Goal: Find specific page/section: Find specific page/section

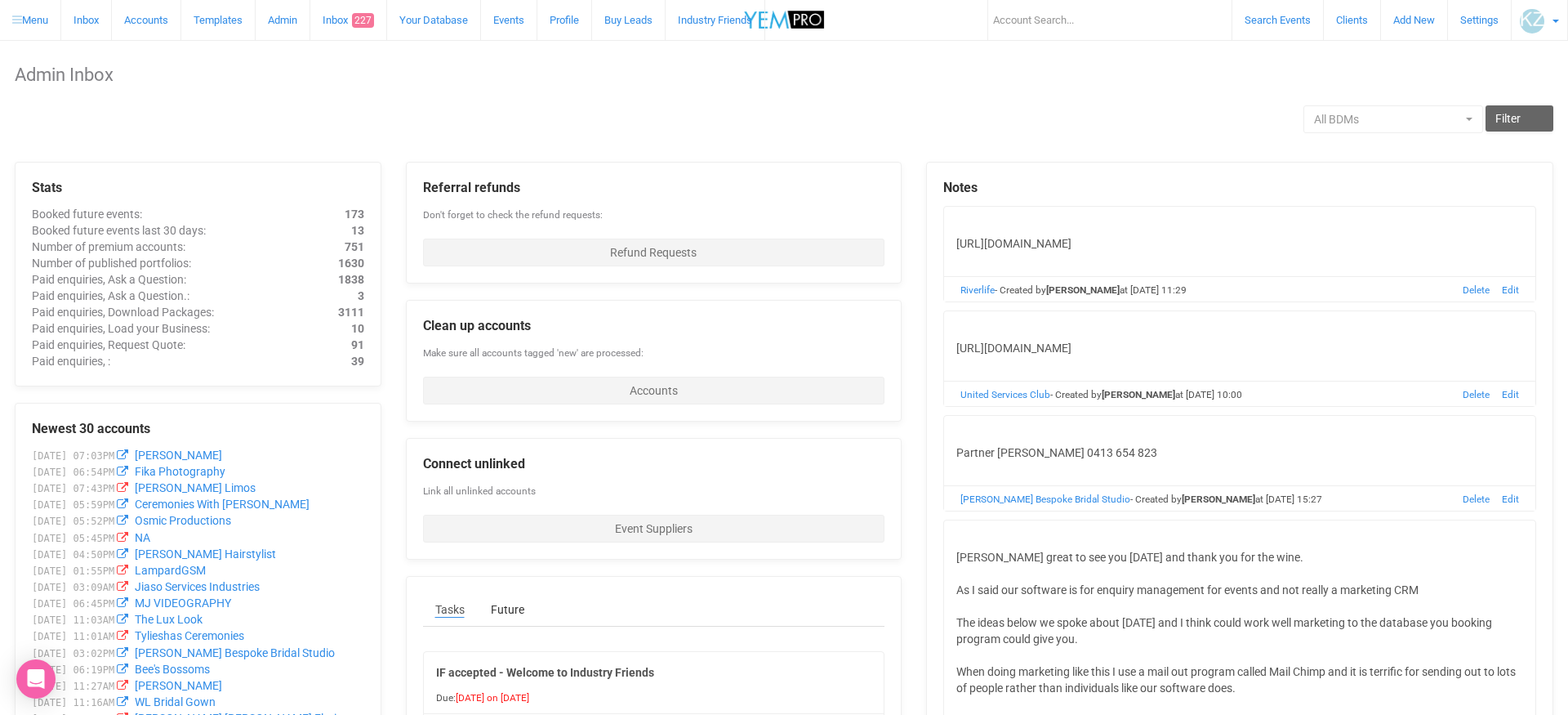
drag, startPoint x: 226, startPoint y: 70, endPoint x: 170, endPoint y: 28, distance: 70.0
click at [225, 70] on h1 "Admin Inbox" at bounding box center [783, 75] width 1539 height 20
drag, startPoint x: 160, startPoint y: 24, endPoint x: 164, endPoint y: 58, distance: 34.2
click at [160, 24] on link "Accounts" at bounding box center [147, 20] width 69 height 40
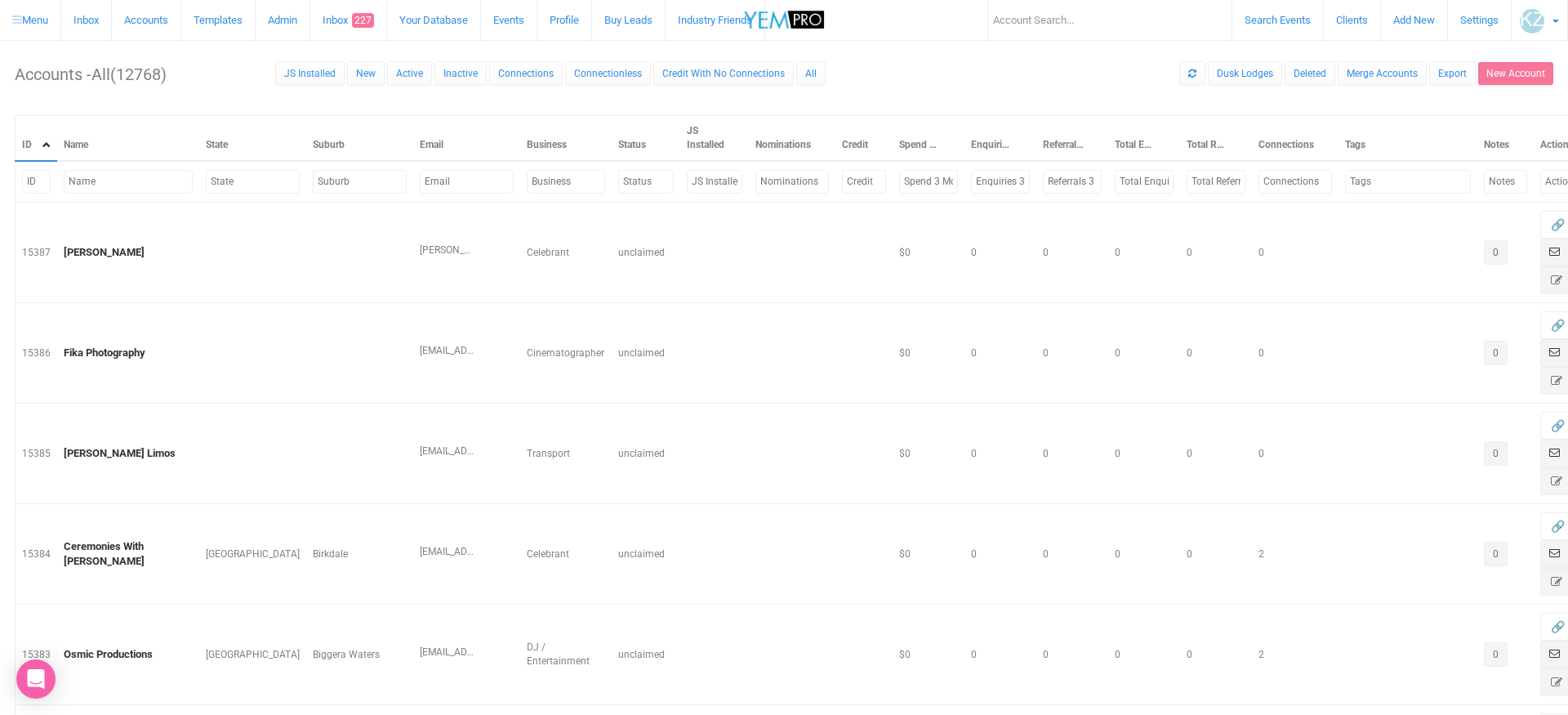
click at [420, 171] on input "text" at bounding box center [466, 182] width 94 height 24
paste input "[PERSON_NAME][EMAIL_ADDRESS][DOMAIN_NAME]"
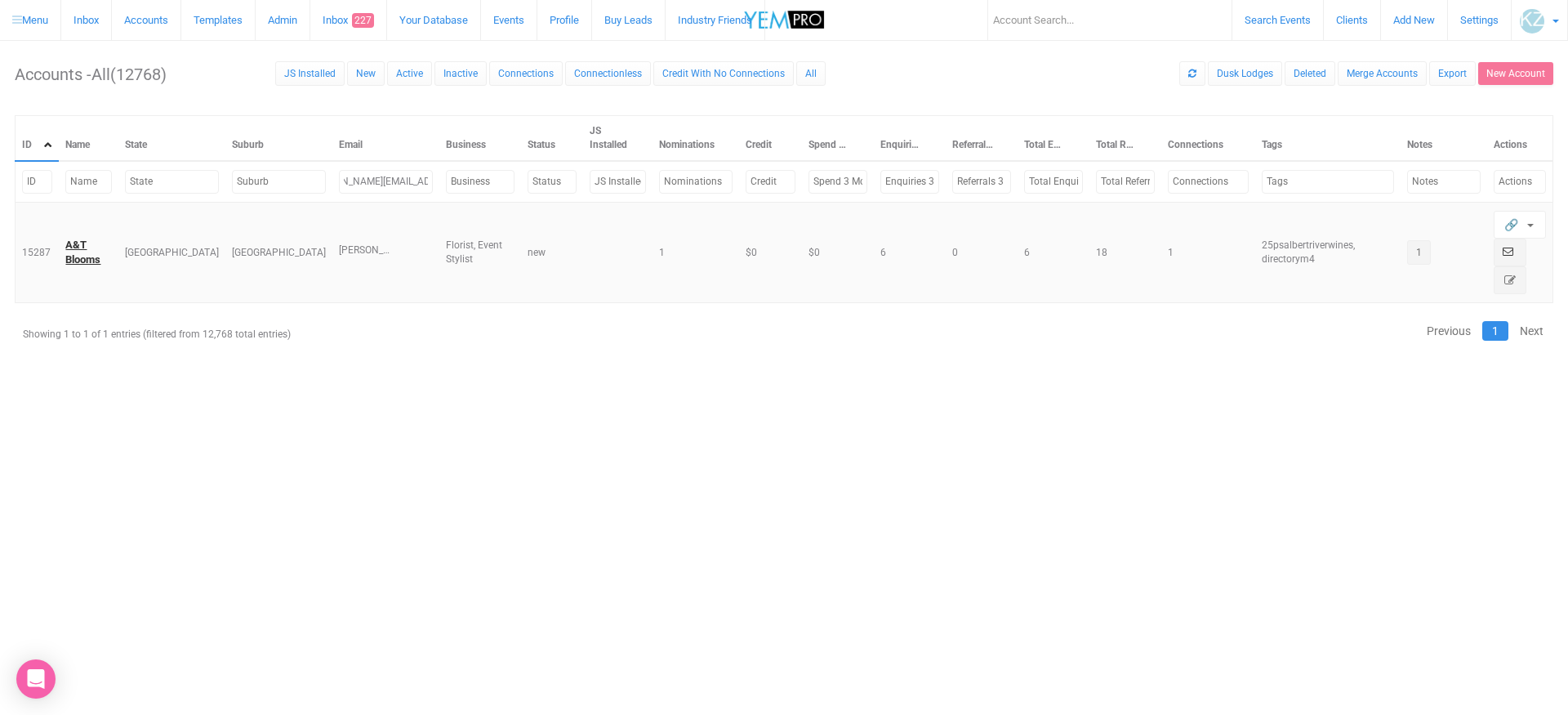
type input "[PERSON_NAME][EMAIL_ADDRESS][DOMAIN_NAME]"
click at [83, 257] on link "A&T Blooms" at bounding box center [82, 252] width 35 height 28
click at [379, 424] on html "× Signed in successfully. Search Events Clients Add New New Client New Event Ne…" at bounding box center [784, 212] width 1568 height 424
click at [970, 424] on html "× Signed in successfully. Search Events Clients Add New New Client New Event Ne…" at bounding box center [784, 212] width 1568 height 424
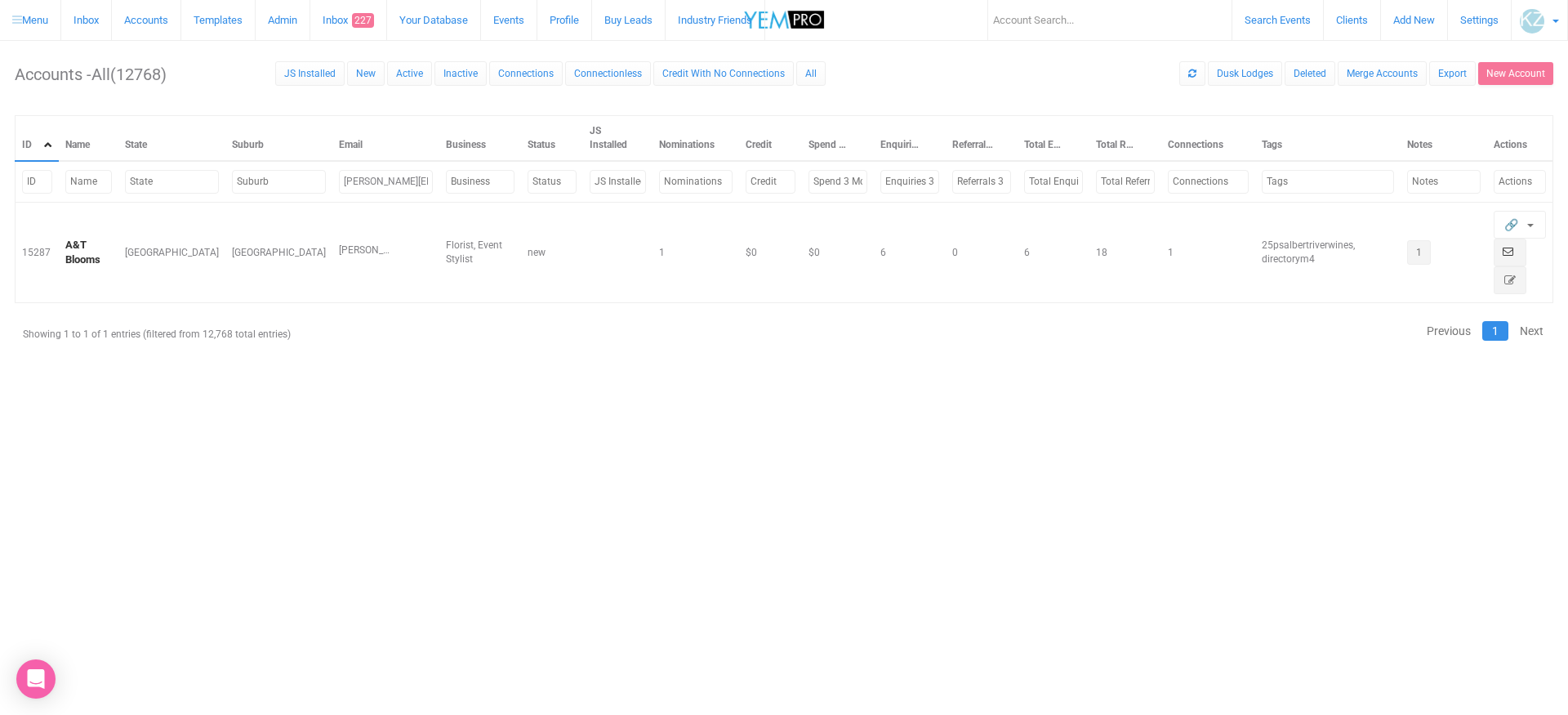
click at [954, 424] on html "× Signed in successfully. Search Events Clients Add New New Client New Event Ne…" at bounding box center [784, 212] width 1568 height 424
drag, startPoint x: 535, startPoint y: 524, endPoint x: 503, endPoint y: 527, distance: 32.1
click at [535, 424] on html "× Signed in successfully. Search Events Clients Add New New Client New Event Ne…" at bounding box center [784, 212] width 1568 height 424
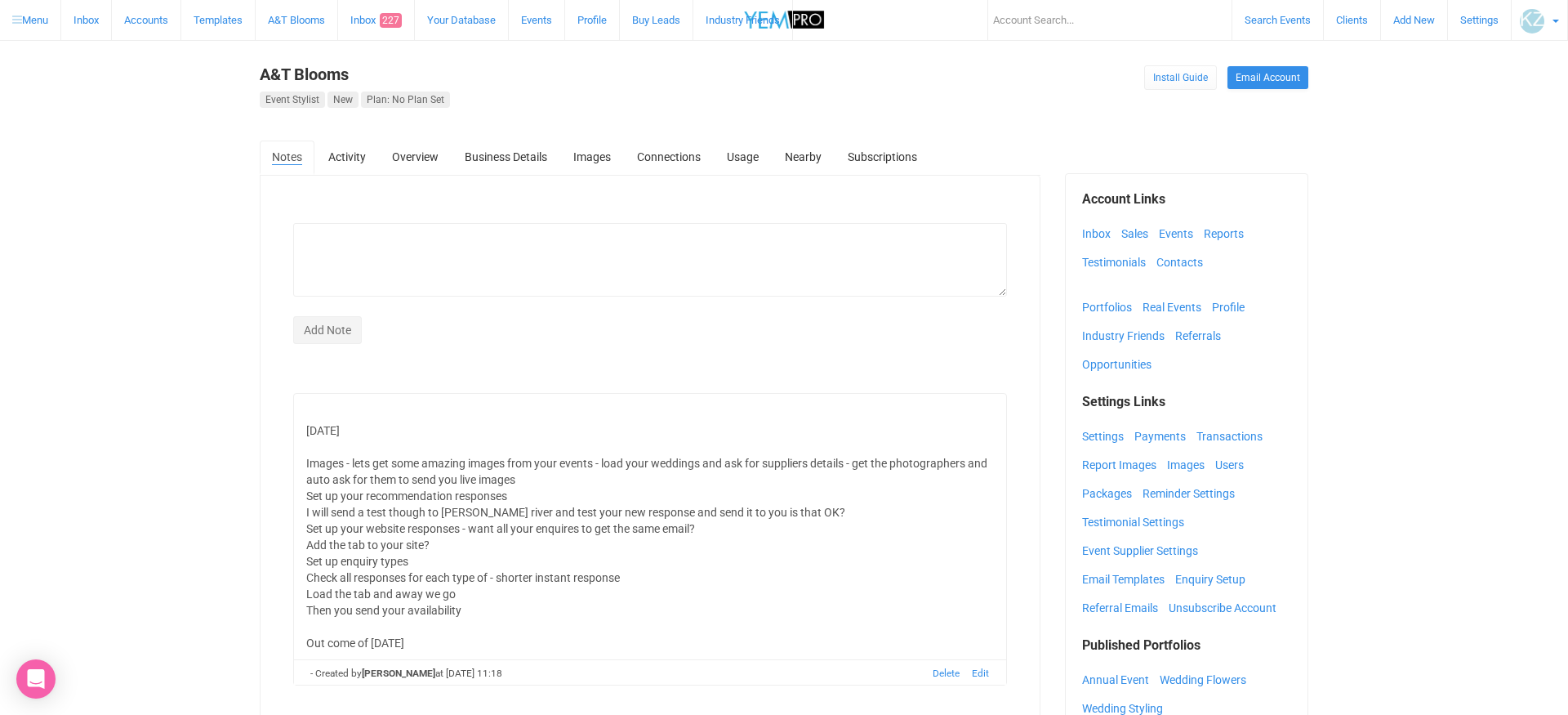
click at [184, 240] on body "Search Events Clients Add New New Client New Event New Enquiry Settings Ken Zhe…" at bounding box center [784, 538] width 1568 height 1076
drag, startPoint x: 1091, startPoint y: 234, endPoint x: 1060, endPoint y: 240, distance: 31.6
click at [1090, 234] on link "Inbox" at bounding box center [1099, 233] width 37 height 24
